Goal: Information Seeking & Learning: Learn about a topic

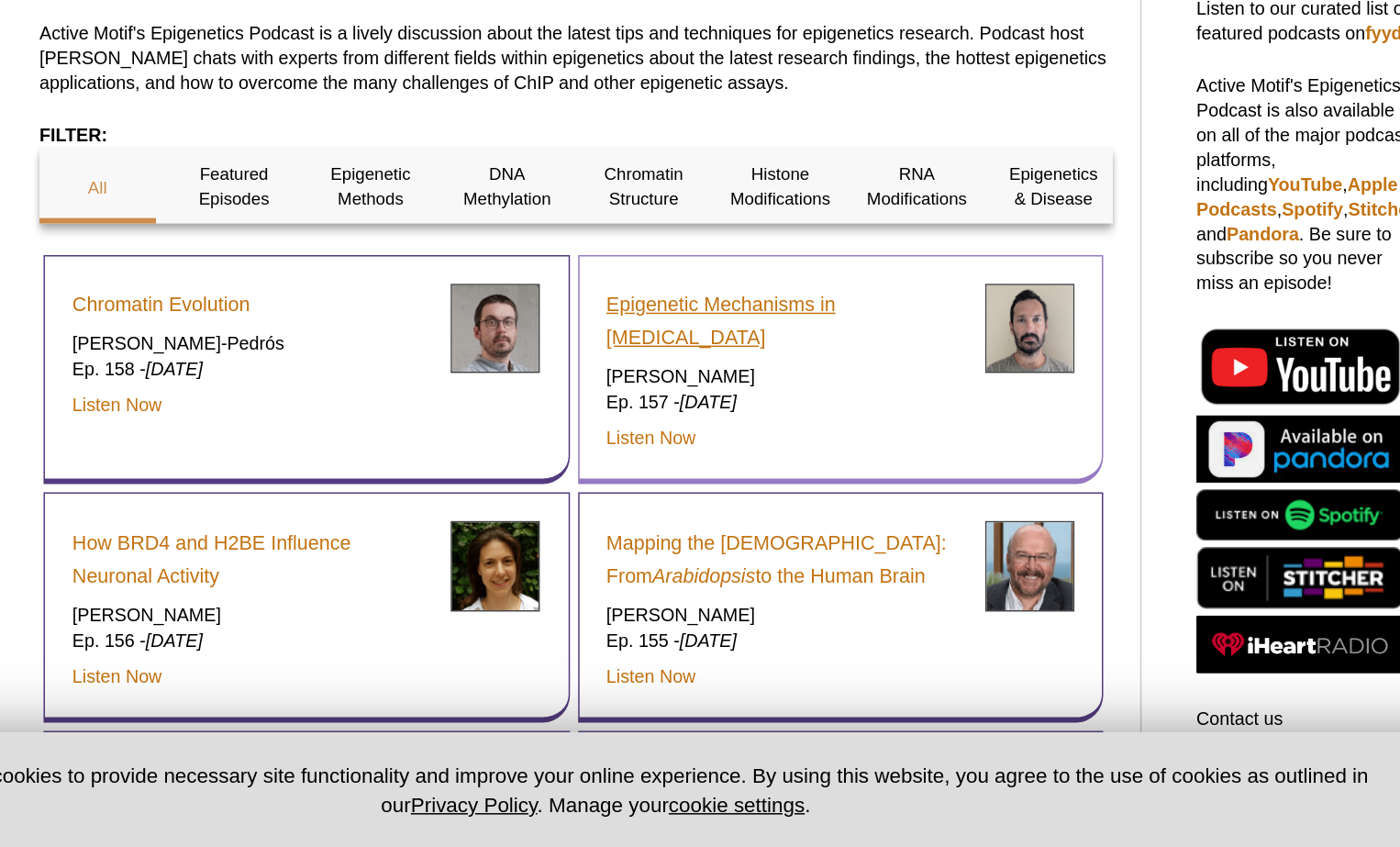
scroll to position [104, 0]
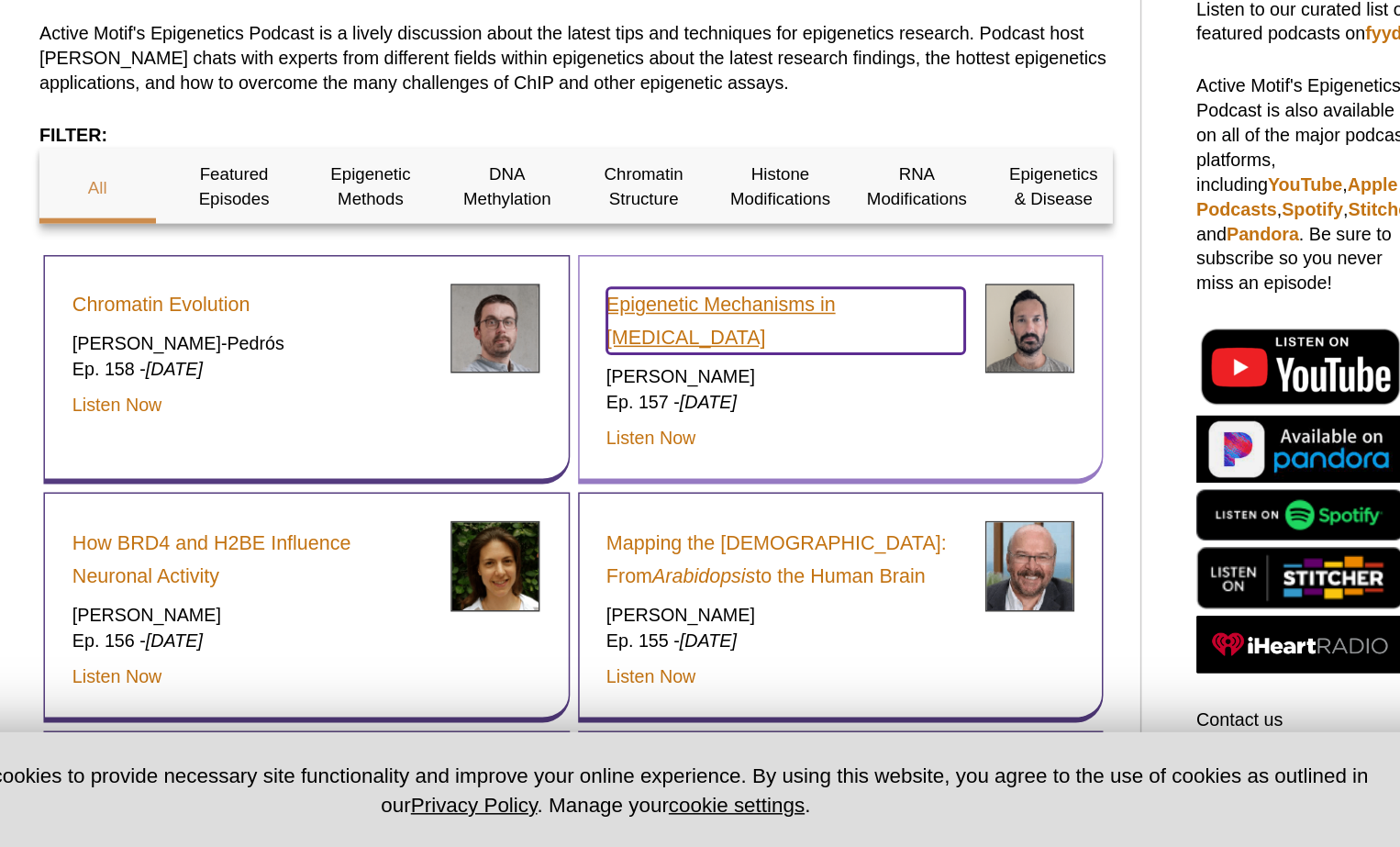
click at [652, 479] on link "Epigenetic Mechanisms in Breast Cancer" at bounding box center [739, 495] width 240 height 44
click at [639, 487] on link "Epigenetic Mechanisms in Breast Cancer" at bounding box center [739, 495] width 240 height 44
click at [638, 496] on link "Epigenetic Mechanisms in Breast Cancer" at bounding box center [739, 495] width 240 height 44
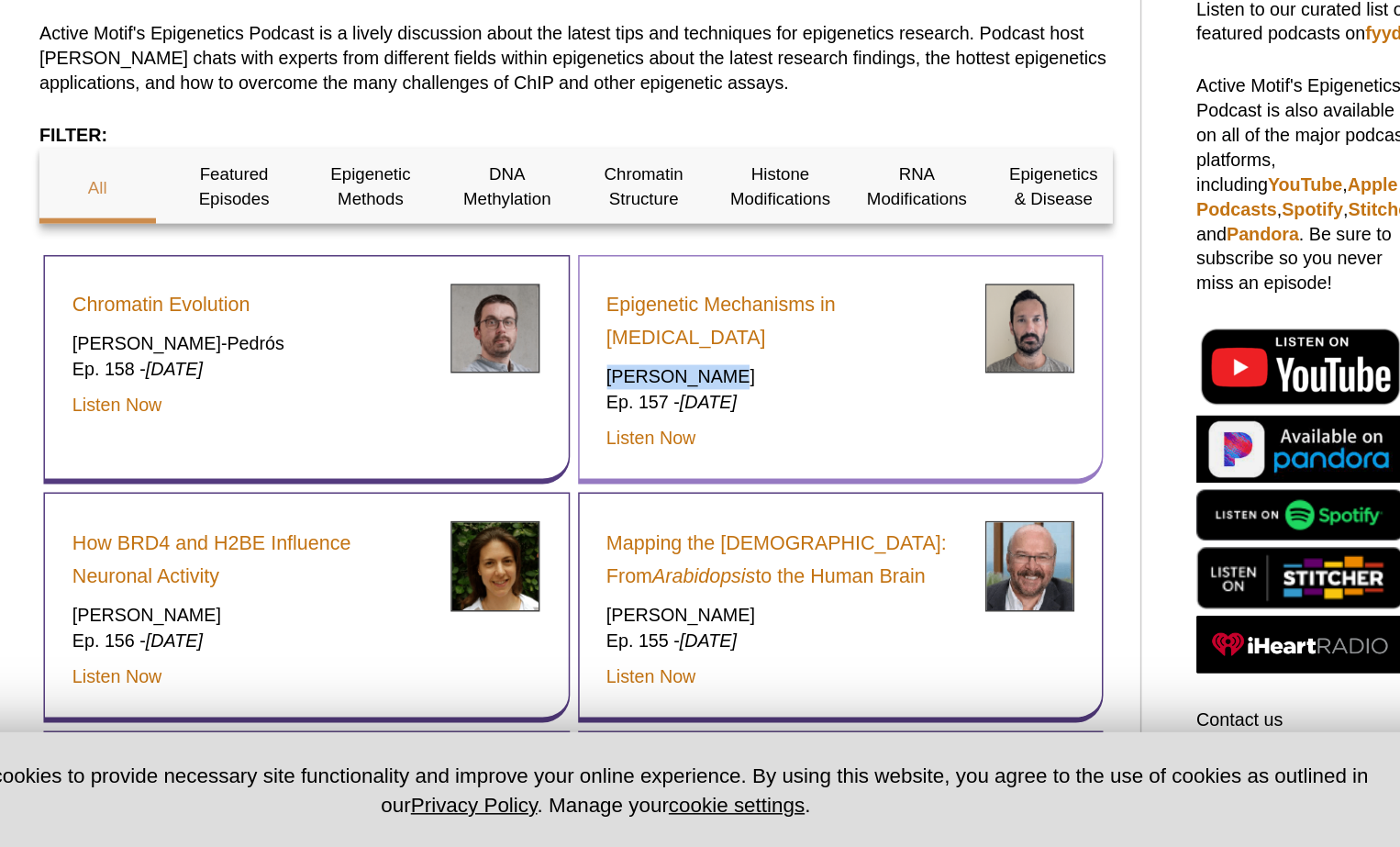
drag, startPoint x: 618, startPoint y: 529, endPoint x: 696, endPoint y: 537, distance: 78.4
click at [696, 537] on div "Epigenetic Mechanisms in Breast Cancer Luca Magnani Ep. 157 - August 21, 2025 L…" at bounding box center [776, 528] width 352 height 154
copy p "[PERSON_NAME]"
